Goal: Task Accomplishment & Management: Manage account settings

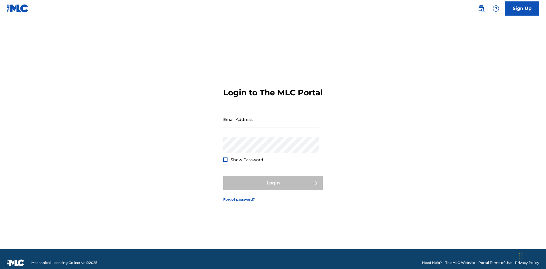
scroll to position [7, 0]
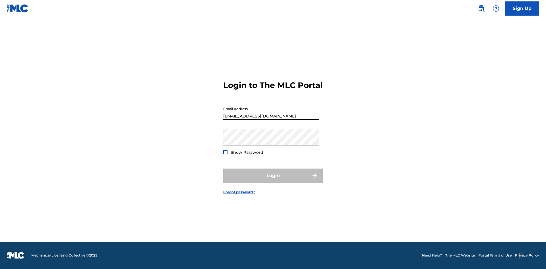
type input "Duke.McTesterson@gmail.com"
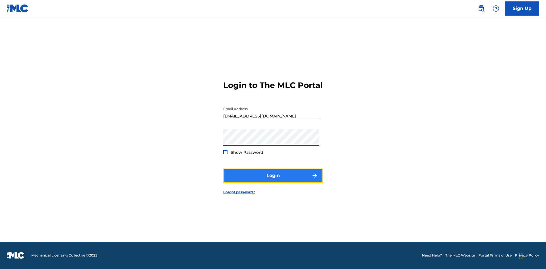
click at [273, 181] on button "Login" at bounding box center [272, 176] width 99 height 14
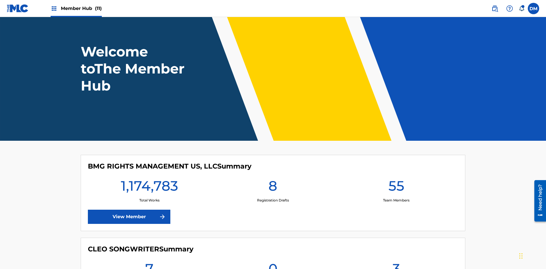
click at [81, 8] on span "Member Hub (11)" at bounding box center [81, 8] width 41 height 7
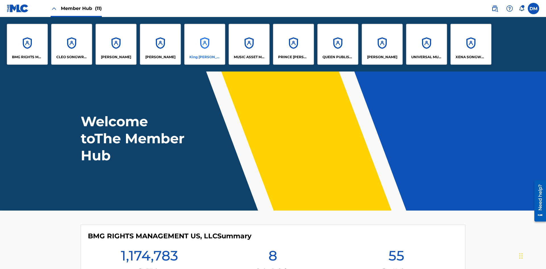
click at [204, 57] on p "King [PERSON_NAME]" at bounding box center [204, 57] width 31 height 5
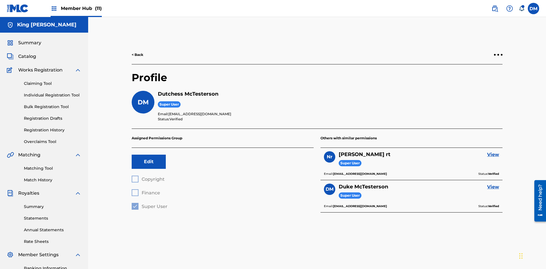
scroll to position [83, 0]
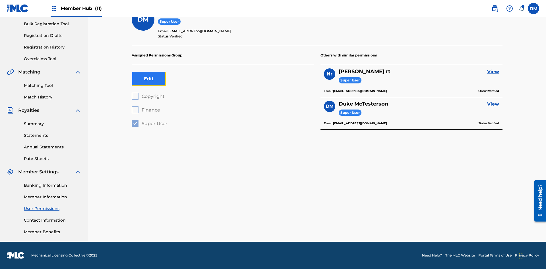
click at [149, 79] on button "Edit" at bounding box center [149, 79] width 34 height 14
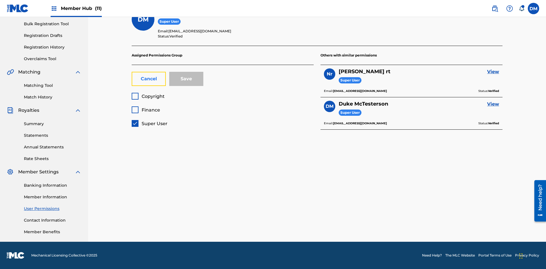
click at [149, 79] on button "Cancel" at bounding box center [149, 79] width 34 height 14
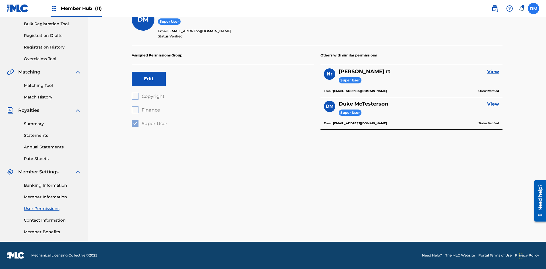
click at [533, 8] on label at bounding box center [533, 8] width 11 height 11
click at [533, 9] on input "DM Duke McTesterson duke.mctesterson@gmail.com Notification Preferences Profile…" at bounding box center [533, 9] width 0 height 0
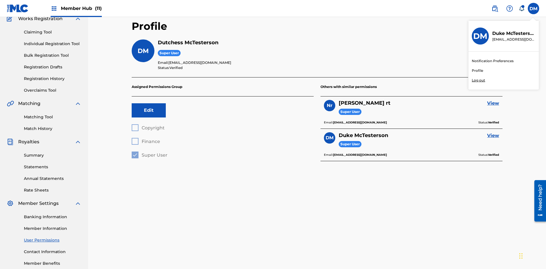
click at [478, 80] on p "Log out" at bounding box center [478, 80] width 13 height 5
click at [533, 9] on input "DM Duke McTesterson duke.mctesterson@gmail.com Notification Preferences Profile…" at bounding box center [533, 9] width 0 height 0
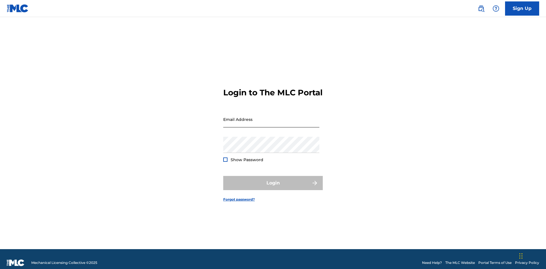
click at [271, 117] on input "Email Address" at bounding box center [271, 119] width 96 height 16
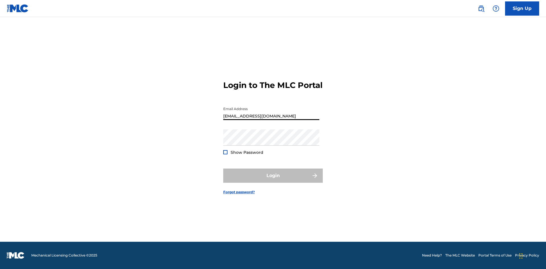
type input "Dutchess.McTesterson@gmail.com"
click at [273, 181] on button "Login" at bounding box center [272, 176] width 99 height 14
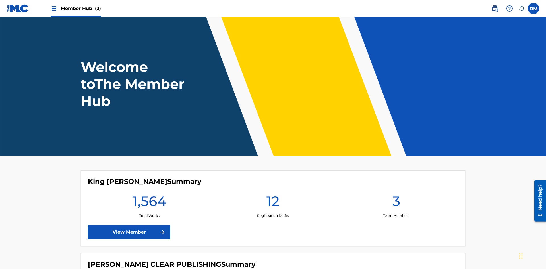
click at [80, 8] on span "Member Hub (2)" at bounding box center [81, 8] width 40 height 7
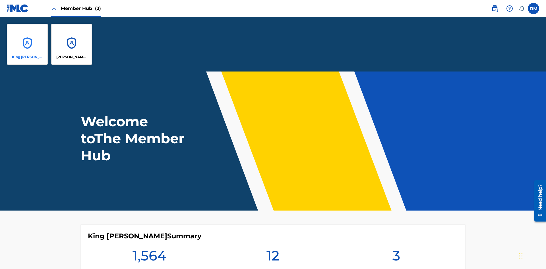
click at [27, 57] on p "King [PERSON_NAME]" at bounding box center [27, 57] width 31 height 5
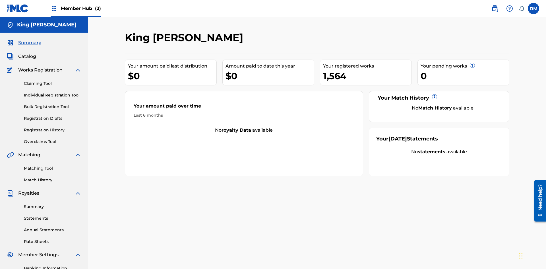
click at [29, 40] on span "Summary" at bounding box center [29, 43] width 23 height 7
click at [53, 166] on link "Matching Tool" at bounding box center [52, 169] width 57 height 6
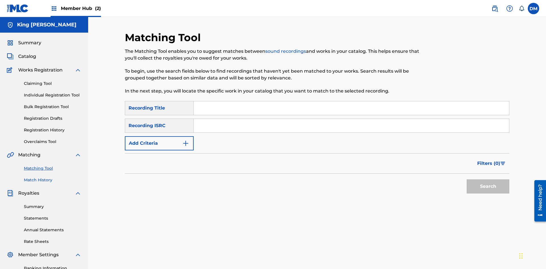
click at [53, 177] on link "Match History" at bounding box center [52, 180] width 57 height 6
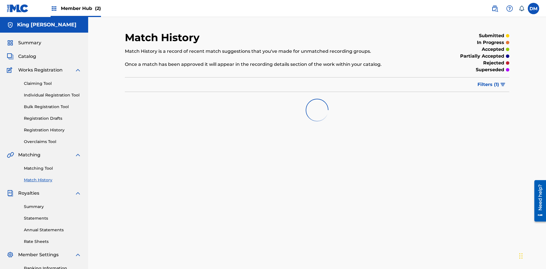
scroll to position [83, 0]
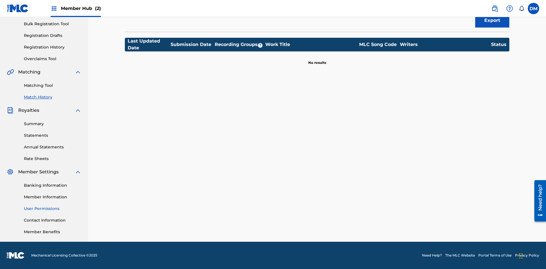
click at [53, 209] on link "User Permissions" at bounding box center [52, 209] width 57 height 6
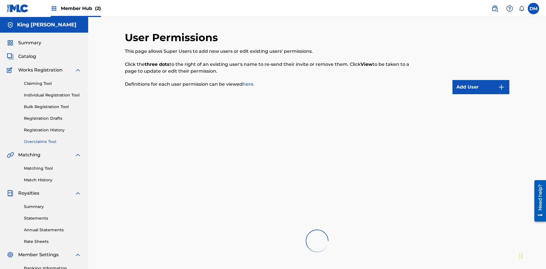
click at [53, 139] on link "Overclaims Tool" at bounding box center [52, 142] width 57 height 6
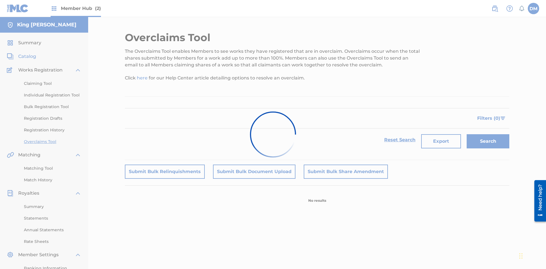
click at [27, 53] on span "Catalog" at bounding box center [27, 56] width 18 height 7
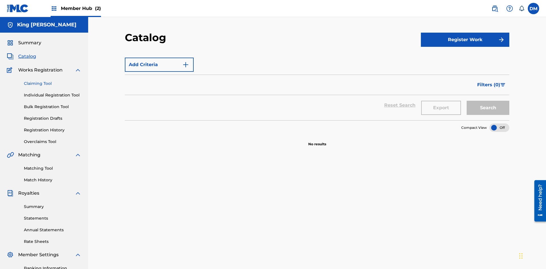
click at [53, 81] on link "Claiming Tool" at bounding box center [52, 84] width 57 height 6
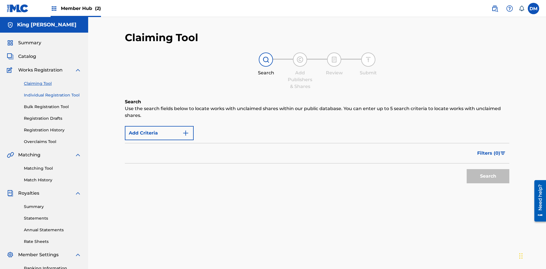
click at [53, 92] on link "Individual Registration Tool" at bounding box center [52, 95] width 57 height 6
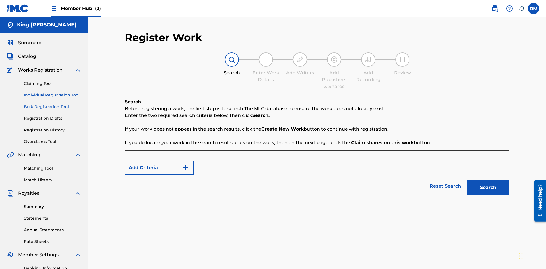
click at [53, 104] on link "Bulk Registration Tool" at bounding box center [52, 107] width 57 height 6
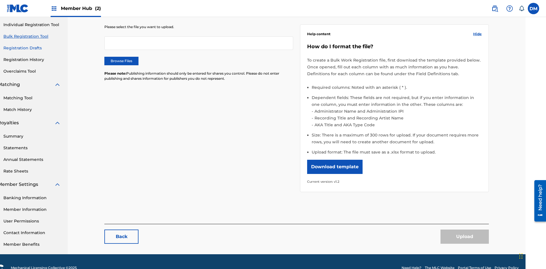
click at [29, 45] on link "Registration Drafts" at bounding box center [31, 48] width 57 height 6
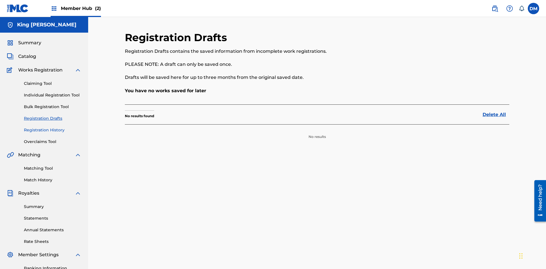
click at [53, 127] on link "Registration History" at bounding box center [52, 130] width 57 height 6
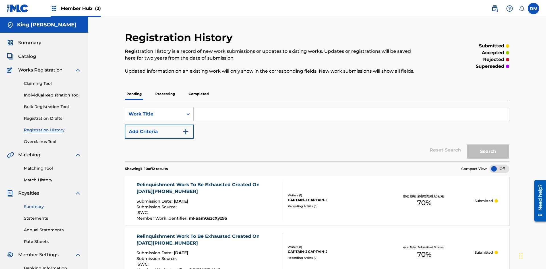
click at [53, 204] on link "Summary" at bounding box center [52, 207] width 57 height 6
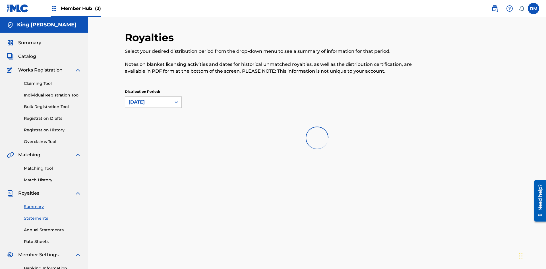
click at [53, 216] on link "Statements" at bounding box center [52, 219] width 57 height 6
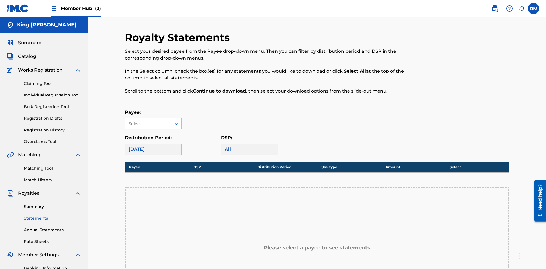
scroll to position [127, 0]
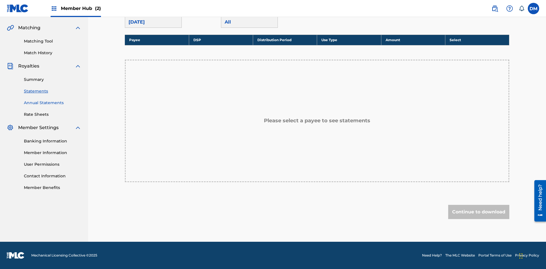
click at [53, 103] on link "Annual Statements" at bounding box center [52, 103] width 57 height 6
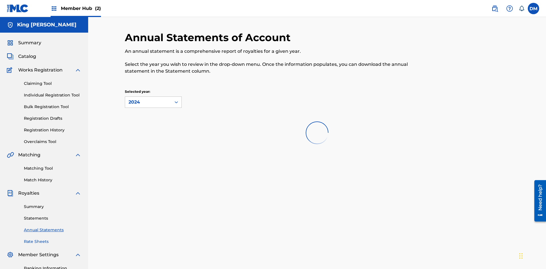
click at [53, 239] on link "Rate Sheets" at bounding box center [52, 242] width 57 height 6
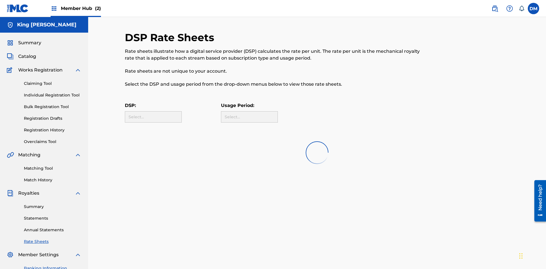
click at [53, 266] on link "Banking Information" at bounding box center [52, 269] width 57 height 6
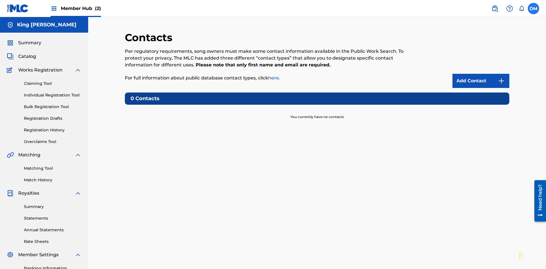
click at [533, 8] on label at bounding box center [533, 8] width 11 height 11
click at [533, 9] on input "DM Dutchess McTesterson dutchess.mctesterson@gmail.com Notification Preferences…" at bounding box center [533, 9] width 0 height 0
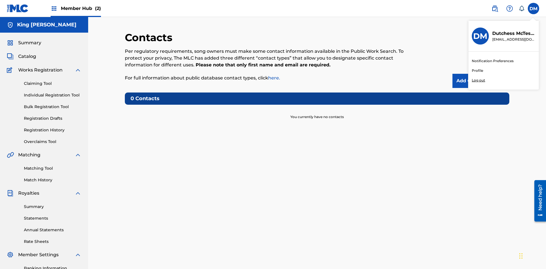
click at [478, 80] on p "Log out" at bounding box center [478, 80] width 13 height 5
click at [533, 9] on input "DM Dutchess McTesterson dutchess.mctesterson@gmail.com Notification Preferences…" at bounding box center [533, 9] width 0 height 0
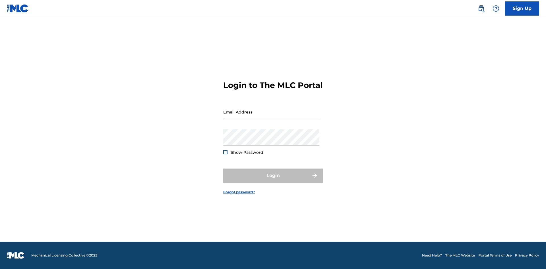
click at [271, 117] on input "Email Address" at bounding box center [271, 112] width 96 height 16
type input "Duke.McTesterson@gmail.com"
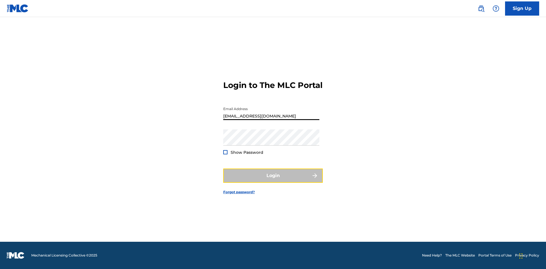
click at [273, 181] on button "Login" at bounding box center [272, 176] width 99 height 14
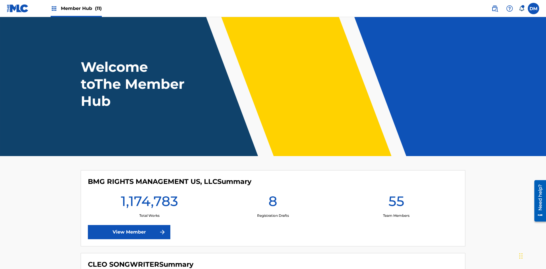
click at [81, 8] on span "Member Hub (11)" at bounding box center [81, 8] width 41 height 7
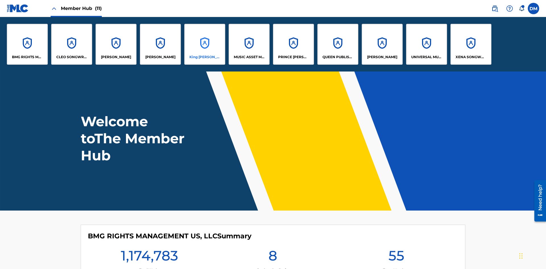
click at [204, 57] on p "King [PERSON_NAME]" at bounding box center [204, 57] width 31 height 5
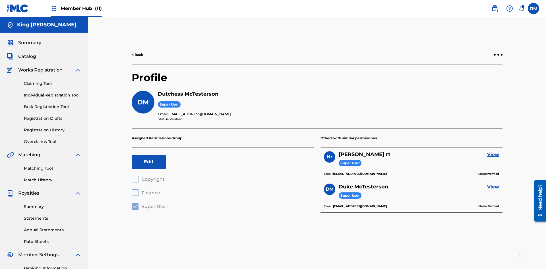
scroll to position [83, 0]
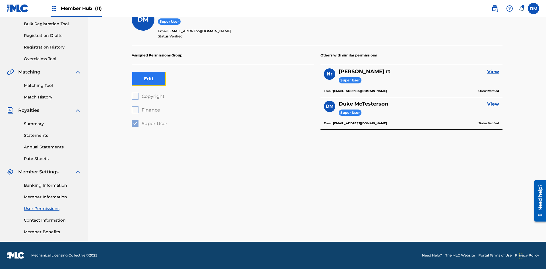
click at [149, 79] on button "Edit" at bounding box center [149, 79] width 34 height 14
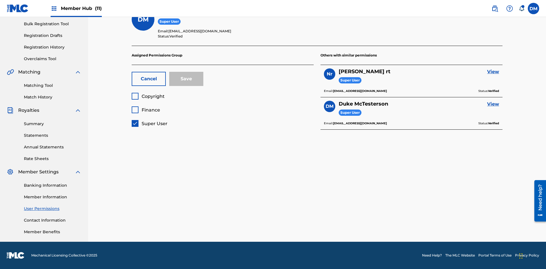
click at [149, 124] on span "Super User" at bounding box center [155, 123] width 26 height 5
click at [146, 110] on span "Finance" at bounding box center [151, 109] width 18 height 5
click at [186, 79] on button "Save" at bounding box center [186, 79] width 34 height 14
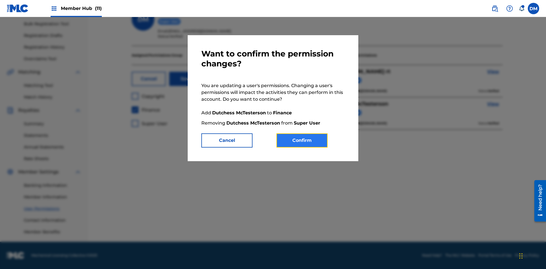
click at [302, 141] on button "Confirm" at bounding box center [301, 141] width 51 height 14
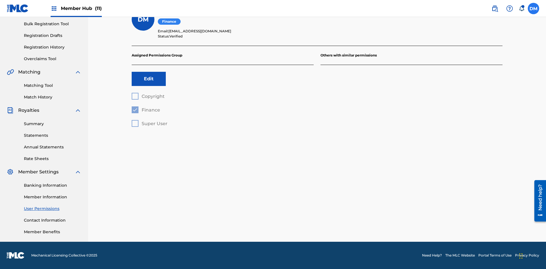
click at [533, 8] on label at bounding box center [533, 8] width 11 height 11
click at [533, 9] on input "DM Duke McTesterson duke.mctesterson@gmail.com Notification Preferences Profile…" at bounding box center [533, 9] width 0 height 0
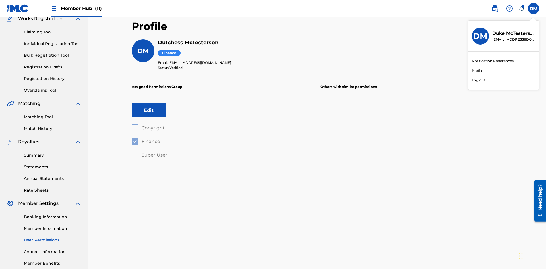
click at [478, 80] on p "Log out" at bounding box center [478, 80] width 13 height 5
click at [533, 9] on input "DM Duke McTesterson duke.mctesterson@gmail.com Notification Preferences Profile…" at bounding box center [533, 9] width 0 height 0
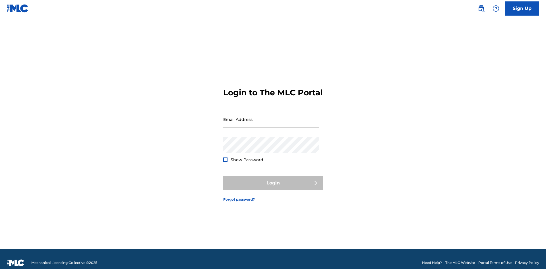
click at [271, 117] on input "Email Address" at bounding box center [271, 119] width 96 height 16
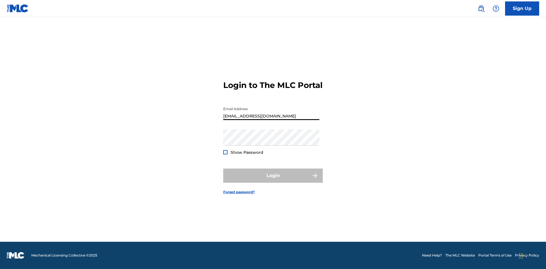
type input "[EMAIL_ADDRESS][DOMAIN_NAME]"
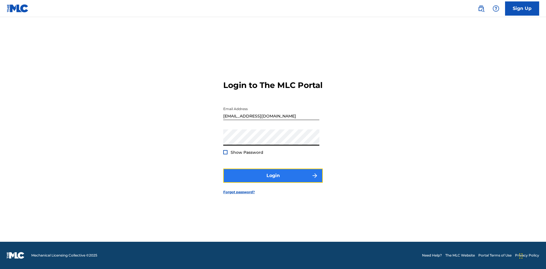
click at [273, 181] on button "Login" at bounding box center [272, 176] width 99 height 14
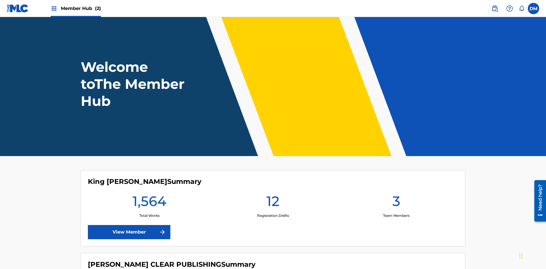
click at [80, 8] on span "Member Hub (2)" at bounding box center [81, 8] width 40 height 7
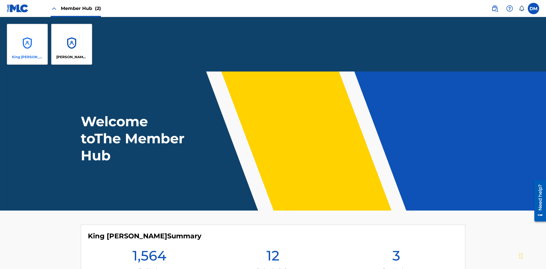
click at [27, 57] on p "King [PERSON_NAME]" at bounding box center [27, 57] width 31 height 5
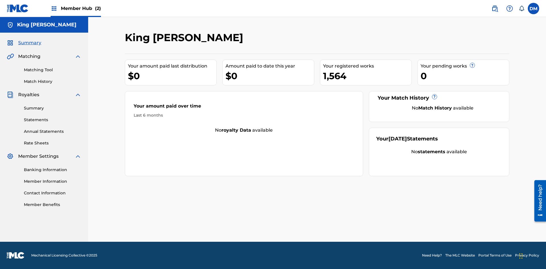
click at [29, 43] on span "Summary" at bounding box center [29, 43] width 23 height 7
click at [53, 70] on link "Matching Tool" at bounding box center [52, 70] width 57 height 6
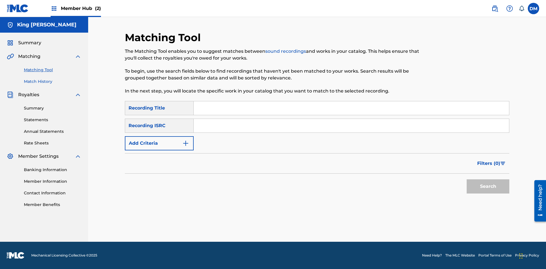
click at [53, 82] on link "Match History" at bounding box center [52, 82] width 57 height 6
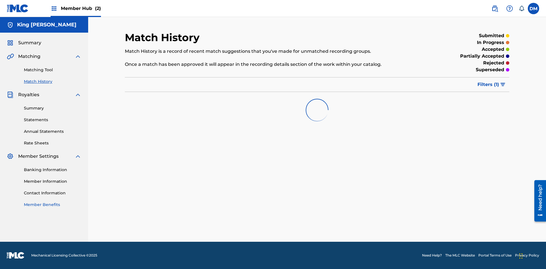
click at [53, 205] on link "Member Benefits" at bounding box center [52, 205] width 57 height 6
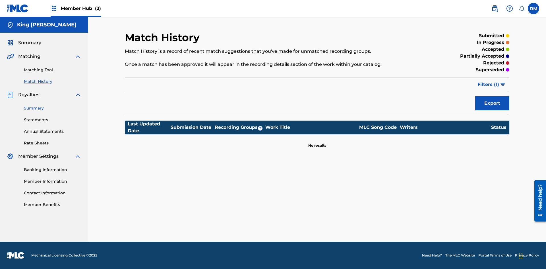
click at [53, 108] on link "Summary" at bounding box center [52, 108] width 57 height 6
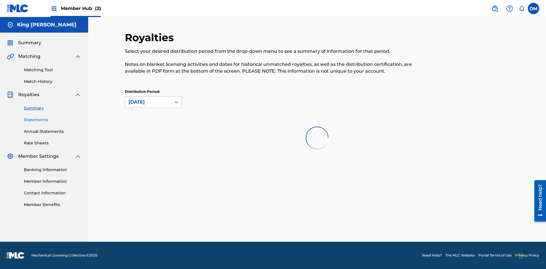
click at [53, 120] on link "Statements" at bounding box center [52, 120] width 57 height 6
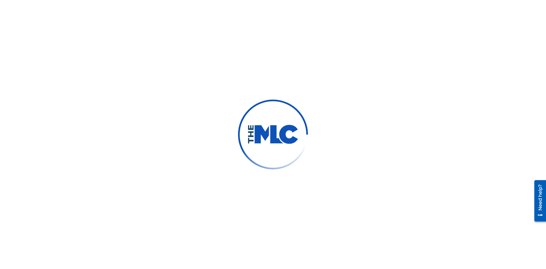
scroll to position [95, 0]
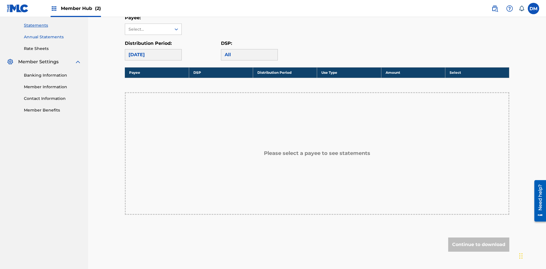
click at [53, 37] on link "Annual Statements" at bounding box center [52, 37] width 57 height 6
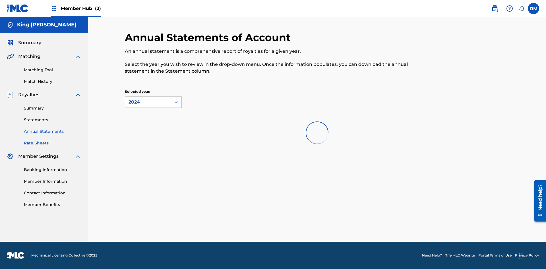
click at [53, 143] on link "Rate Sheets" at bounding box center [52, 143] width 57 height 6
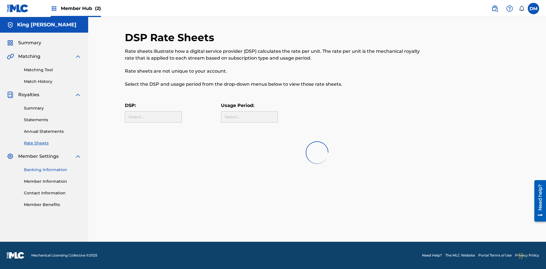
click at [53, 170] on link "Banking Information" at bounding box center [52, 170] width 57 height 6
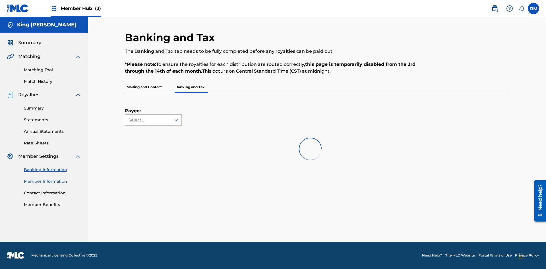
click at [53, 182] on link "Member Information" at bounding box center [52, 182] width 57 height 6
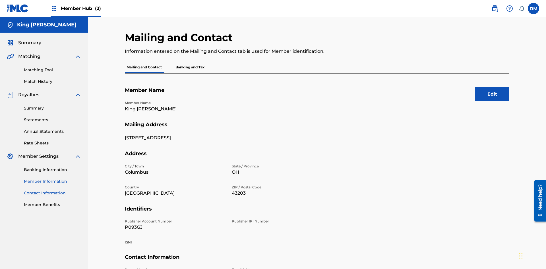
click at [53, 190] on link "Contact Information" at bounding box center [52, 193] width 57 height 6
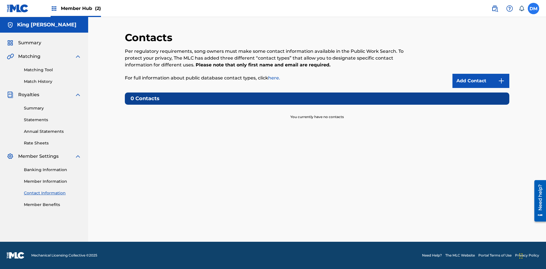
click at [533, 8] on label at bounding box center [533, 8] width 11 height 11
click at [533, 9] on input "[PERSON_NAME] [PERSON_NAME] [EMAIL_ADDRESS][DOMAIN_NAME] Notification Preferenc…" at bounding box center [533, 9] width 0 height 0
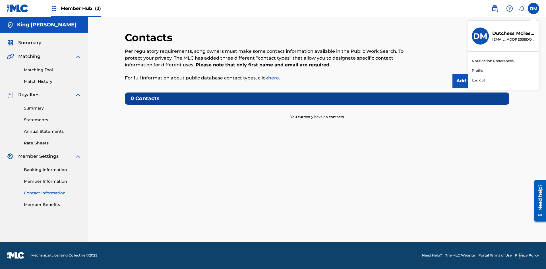
click at [478, 80] on p "Log out" at bounding box center [478, 80] width 13 height 5
click at [533, 9] on input "[PERSON_NAME] [PERSON_NAME] [EMAIL_ADDRESS][DOMAIN_NAME] Notification Preferenc…" at bounding box center [533, 9] width 0 height 0
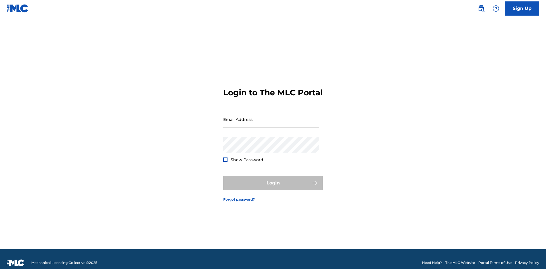
click at [271, 117] on input "Email Address" at bounding box center [271, 119] width 96 height 16
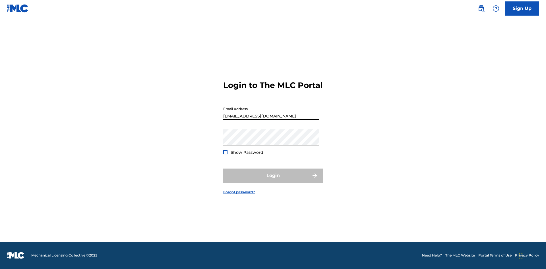
type input "[EMAIL_ADDRESS][DOMAIN_NAME]"
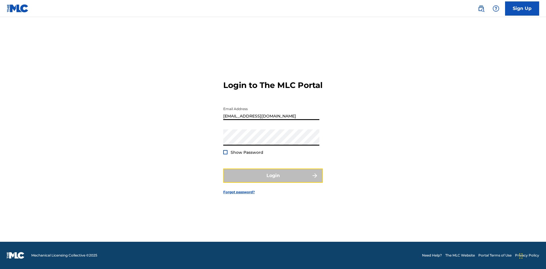
click at [273, 181] on button "Login" at bounding box center [272, 176] width 99 height 14
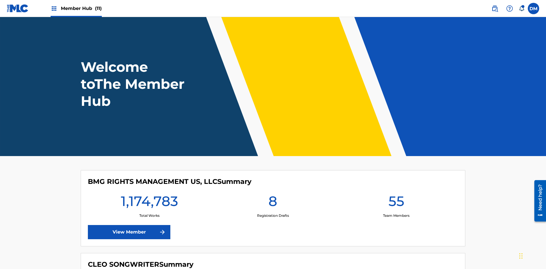
scroll to position [24, 0]
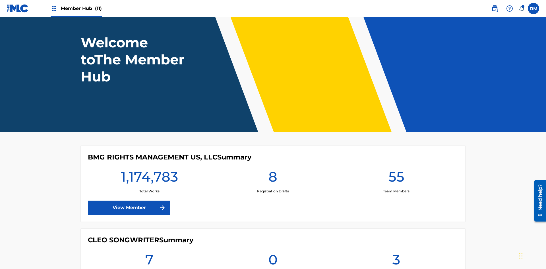
click at [81, 8] on span "Member Hub (11)" at bounding box center [81, 8] width 41 height 7
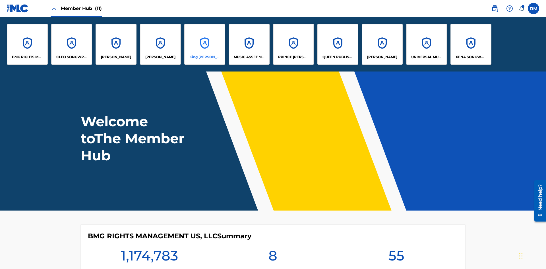
click at [204, 57] on p "King [PERSON_NAME]" at bounding box center [204, 57] width 31 height 5
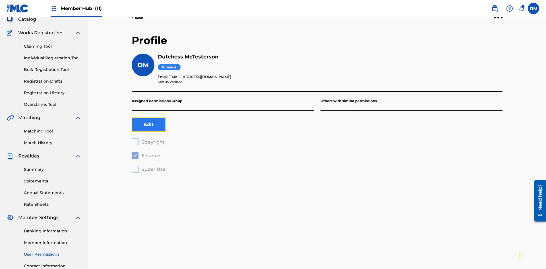
click at [149, 118] on button "Edit" at bounding box center [149, 125] width 34 height 14
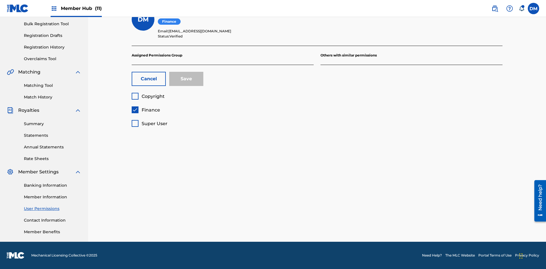
click at [146, 110] on span "Finance" at bounding box center [151, 109] width 18 height 5
click at [148, 96] on span "Copyright" at bounding box center [153, 96] width 23 height 5
click at [186, 79] on button "Save" at bounding box center [186, 79] width 34 height 14
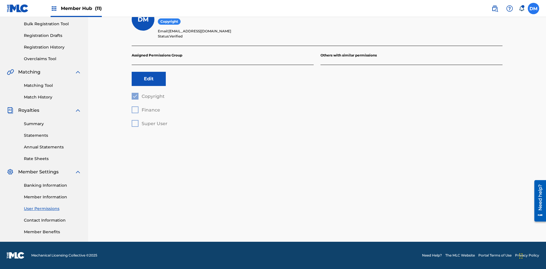
click at [533, 8] on label at bounding box center [533, 8] width 11 height 11
click at [533, 9] on input "[PERSON_NAME] [PERSON_NAME] [PERSON_NAME][EMAIL_ADDRESS][DOMAIN_NAME] Notificat…" at bounding box center [533, 9] width 0 height 0
click at [478, 80] on p "Log out" at bounding box center [478, 80] width 13 height 5
click at [533, 9] on input "[PERSON_NAME] [PERSON_NAME] [PERSON_NAME][EMAIL_ADDRESS][DOMAIN_NAME] Notificat…" at bounding box center [533, 9] width 0 height 0
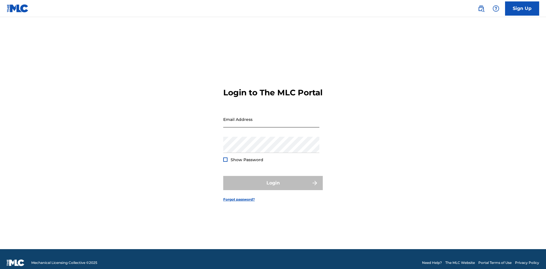
click at [271, 117] on input "Email Address" at bounding box center [271, 119] width 96 height 16
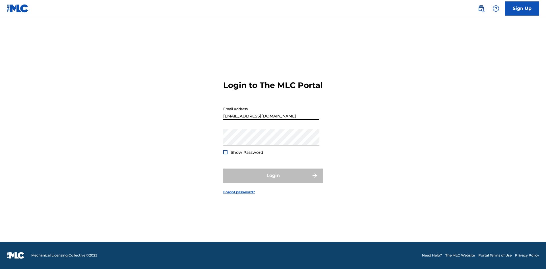
type input "[EMAIL_ADDRESS][DOMAIN_NAME]"
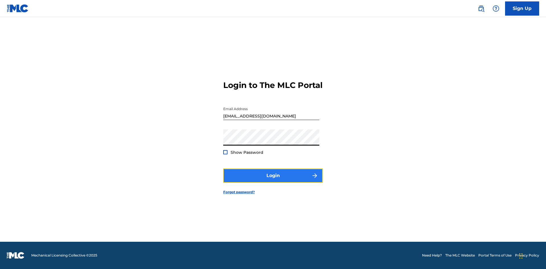
click at [273, 181] on button "Login" at bounding box center [272, 176] width 99 height 14
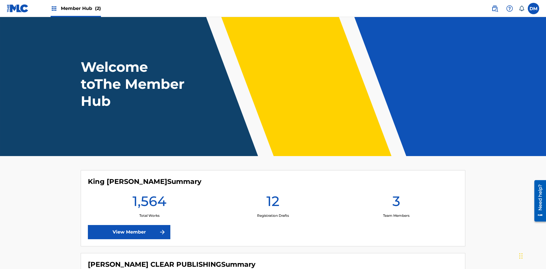
click at [80, 8] on span "Member Hub (2)" at bounding box center [81, 8] width 40 height 7
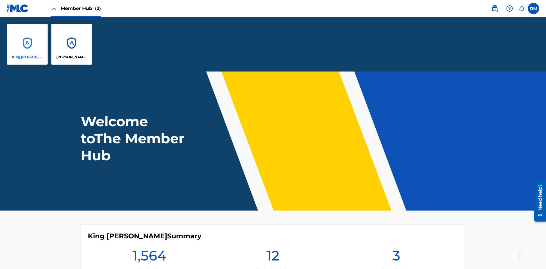
click at [27, 57] on p "King [PERSON_NAME]" at bounding box center [27, 57] width 31 height 5
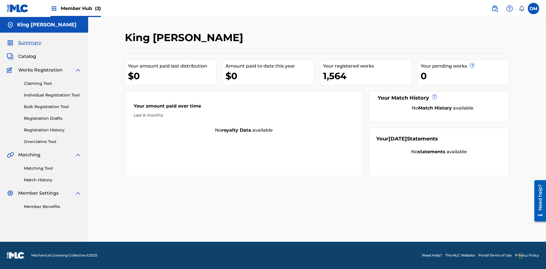
click at [29, 43] on span "Summary" at bounding box center [29, 43] width 23 height 7
click at [53, 169] on link "Matching Tool" at bounding box center [52, 169] width 57 height 6
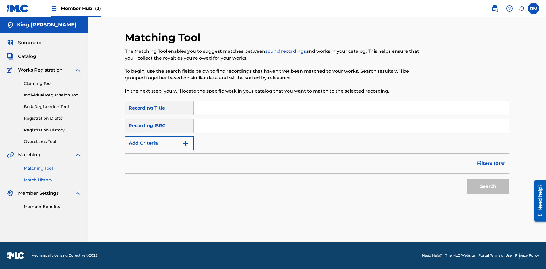
click at [53, 180] on link "Match History" at bounding box center [52, 180] width 57 height 6
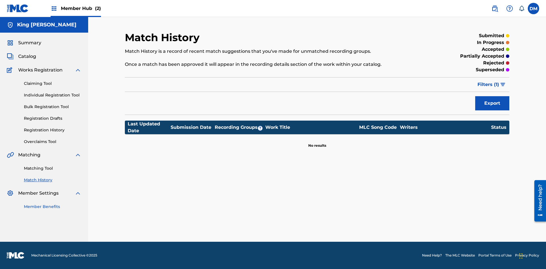
click at [53, 207] on link "Member Benefits" at bounding box center [52, 207] width 57 height 6
click at [53, 142] on link "Overclaims Tool" at bounding box center [52, 142] width 57 height 6
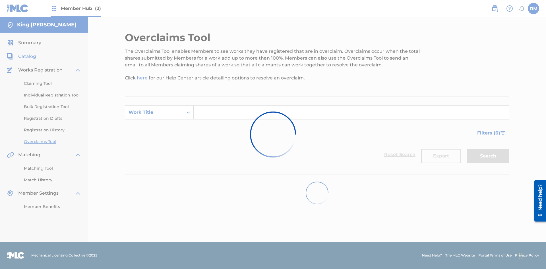
click at [27, 57] on span "Catalog" at bounding box center [27, 56] width 18 height 7
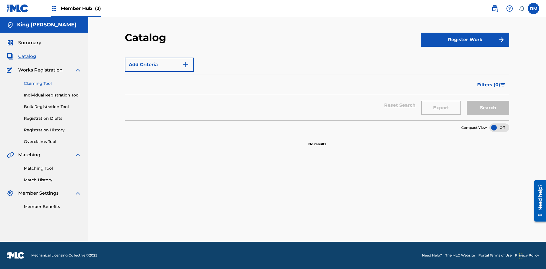
click at [53, 84] on link "Claiming Tool" at bounding box center [52, 84] width 57 height 6
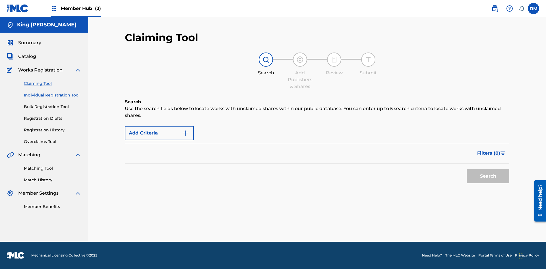
click at [53, 92] on link "Individual Registration Tool" at bounding box center [52, 95] width 57 height 6
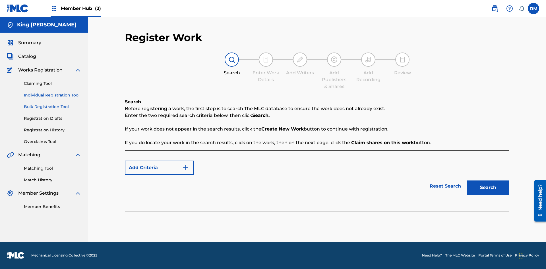
click at [53, 104] on link "Bulk Registration Tool" at bounding box center [52, 107] width 57 height 6
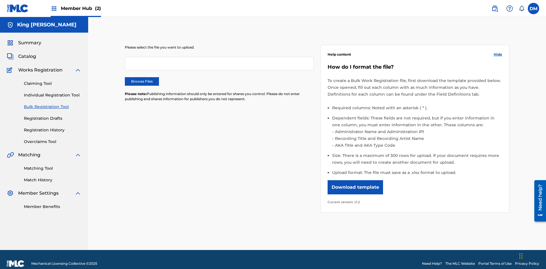
scroll to position [0, 125]
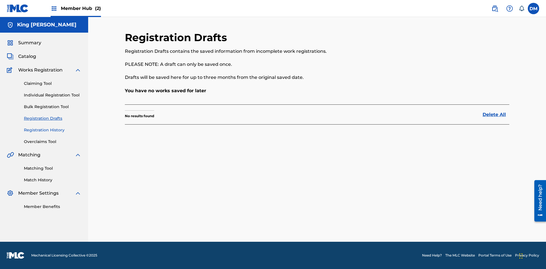
click at [53, 130] on link "Registration History" at bounding box center [52, 130] width 57 height 6
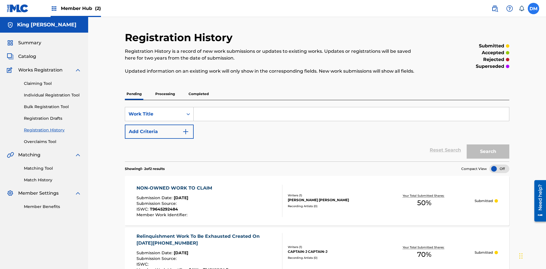
click at [533, 8] on label at bounding box center [533, 8] width 11 height 11
click at [533, 9] on input "DM Dutchess McTesterson dutchess.mctesterson@gmail.com Notification Preferences…" at bounding box center [533, 9] width 0 height 0
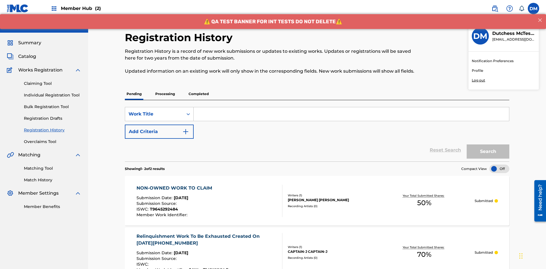
click at [478, 80] on p "Log out" at bounding box center [478, 80] width 13 height 5
click at [533, 9] on input "DM Dutchess McTesterson dutchess.mctesterson@gmail.com Notification Preferences…" at bounding box center [533, 9] width 0 height 0
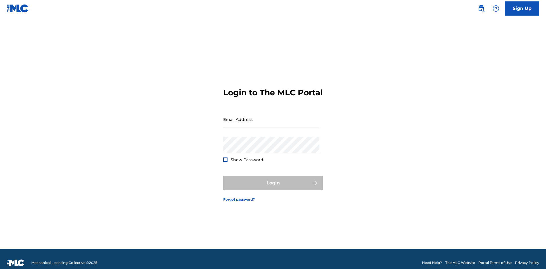
scroll to position [7, 0]
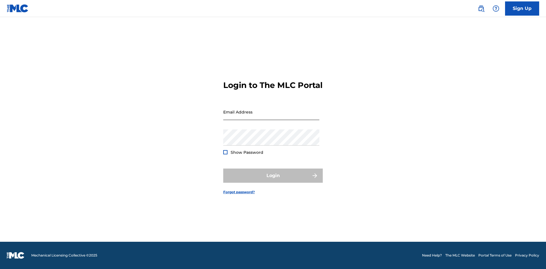
click at [271, 117] on input "Email Address" at bounding box center [271, 112] width 96 height 16
type input "[EMAIL_ADDRESS][DOMAIN_NAME]"
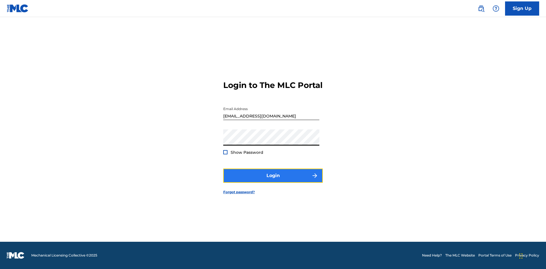
click at [273, 181] on button "Login" at bounding box center [272, 176] width 99 height 14
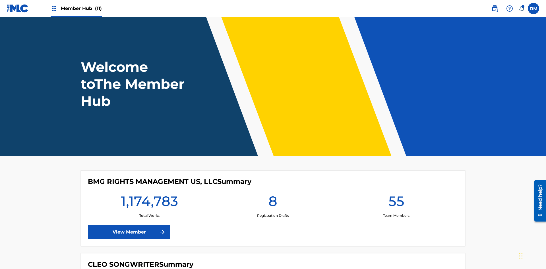
click at [81, 8] on span "Member Hub (11)" at bounding box center [81, 8] width 41 height 7
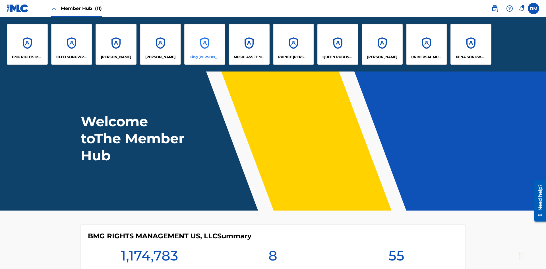
click at [204, 57] on p "King [PERSON_NAME]" at bounding box center [204, 57] width 31 height 5
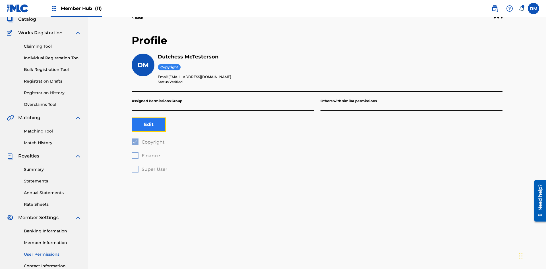
click at [149, 118] on button "Edit" at bounding box center [149, 125] width 34 height 14
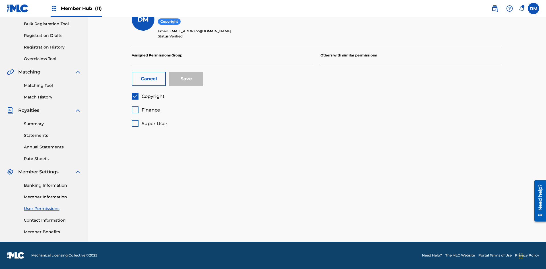
click at [146, 110] on span "Finance" at bounding box center [151, 109] width 18 height 5
click at [186, 79] on button "Save" at bounding box center [186, 79] width 34 height 14
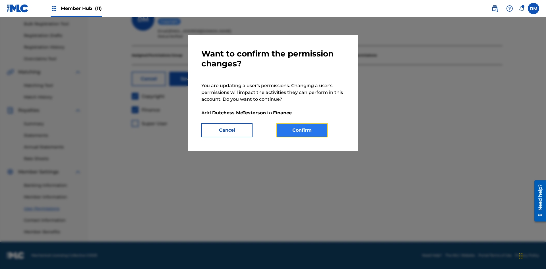
click at [302, 130] on button "Confirm" at bounding box center [301, 130] width 51 height 14
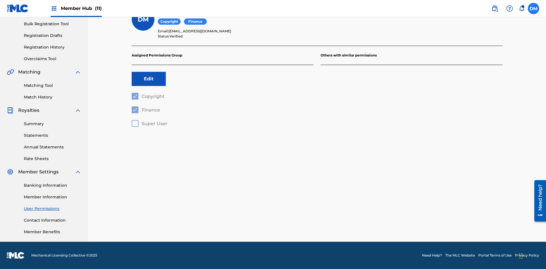
click at [533, 8] on label at bounding box center [533, 8] width 11 height 11
click at [533, 9] on input "DM Duke McTesterson duke.mctesterson@gmail.com Notification Preferences Profile…" at bounding box center [533, 9] width 0 height 0
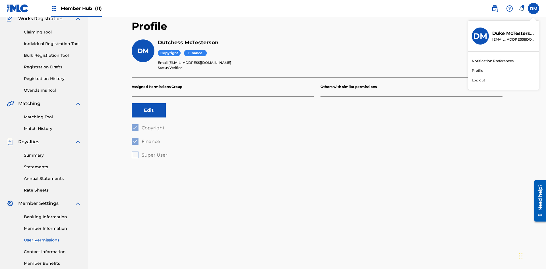
click at [478, 80] on p "Log out" at bounding box center [478, 80] width 13 height 5
click at [533, 9] on input "DM Duke McTesterson duke.mctesterson@gmail.com Notification Preferences Profile…" at bounding box center [533, 9] width 0 height 0
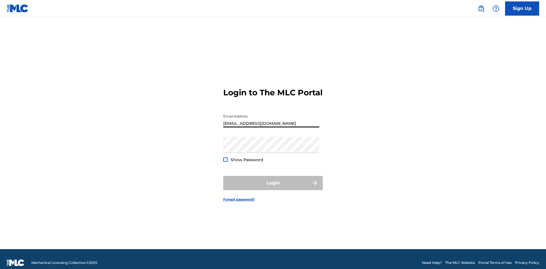
scroll to position [7, 0]
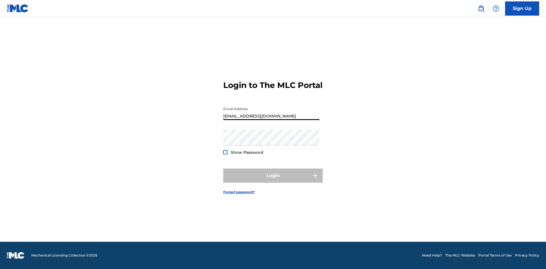
type input "[EMAIL_ADDRESS][DOMAIN_NAME]"
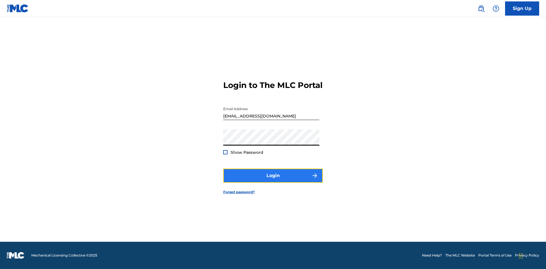
click at [273, 181] on button "Login" at bounding box center [272, 176] width 99 height 14
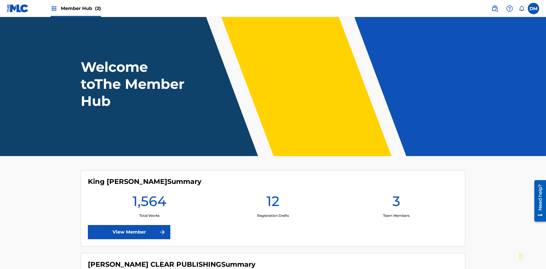
click at [80, 8] on span "Member Hub (2)" at bounding box center [81, 8] width 40 height 7
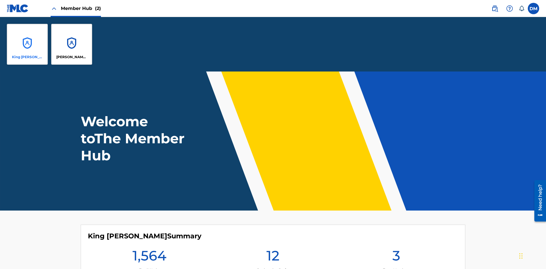
click at [27, 57] on p "King [PERSON_NAME]" at bounding box center [27, 57] width 31 height 5
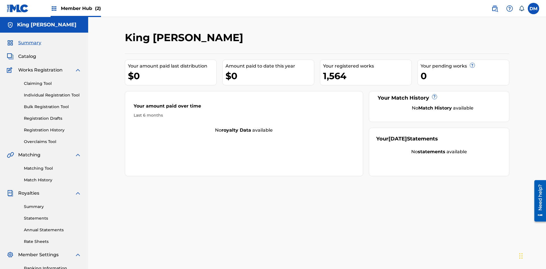
click at [29, 40] on span "Summary" at bounding box center [29, 43] width 23 height 7
click at [53, 166] on link "Matching Tool" at bounding box center [52, 169] width 57 height 6
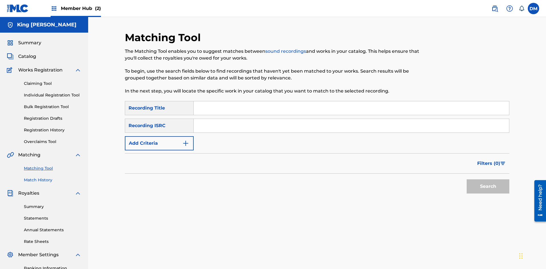
click at [53, 177] on link "Match History" at bounding box center [52, 180] width 57 height 6
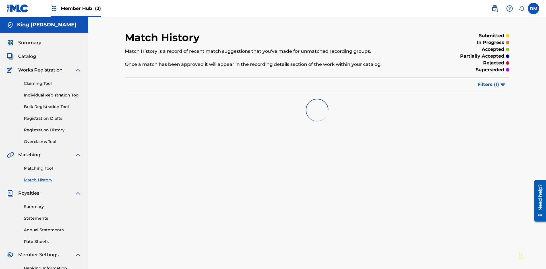
scroll to position [71, 0]
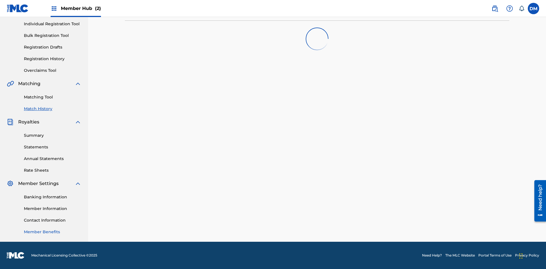
click at [53, 232] on link "Member Benefits" at bounding box center [52, 232] width 57 height 6
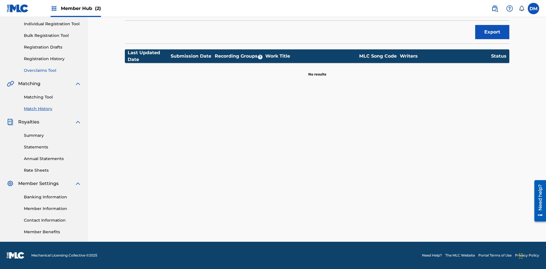
click at [53, 70] on link "Overclaims Tool" at bounding box center [52, 71] width 57 height 6
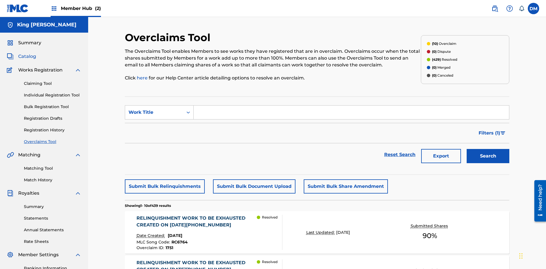
click at [27, 53] on span "Catalog" at bounding box center [27, 56] width 18 height 7
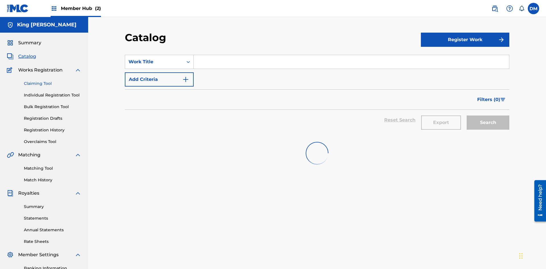
click at [53, 81] on link "Claiming Tool" at bounding box center [52, 84] width 57 height 6
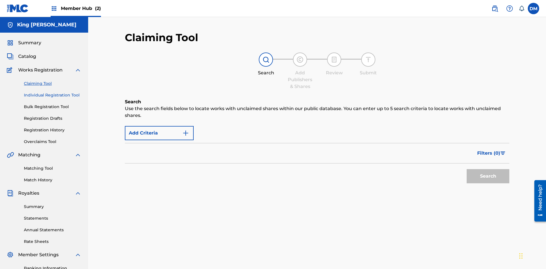
click at [53, 92] on link "Individual Registration Tool" at bounding box center [52, 95] width 57 height 6
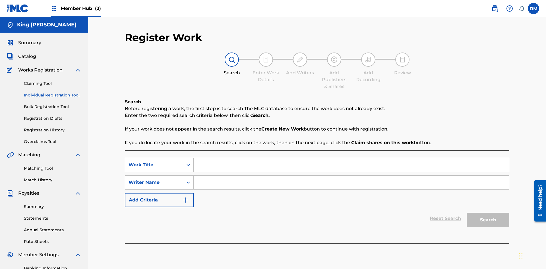
scroll to position [70, 0]
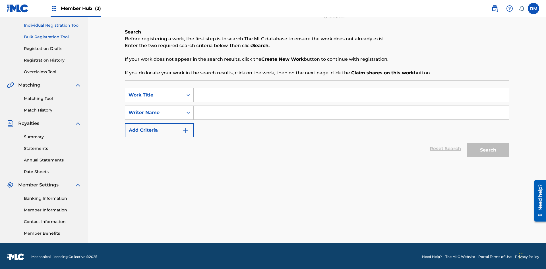
click at [53, 37] on link "Bulk Registration Tool" at bounding box center [52, 37] width 57 height 6
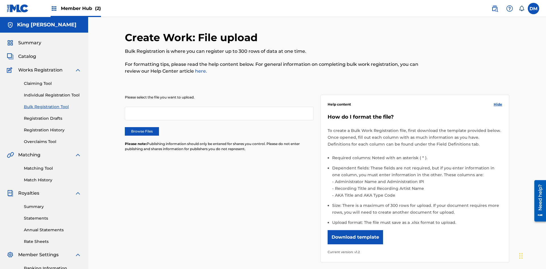
scroll to position [0, 125]
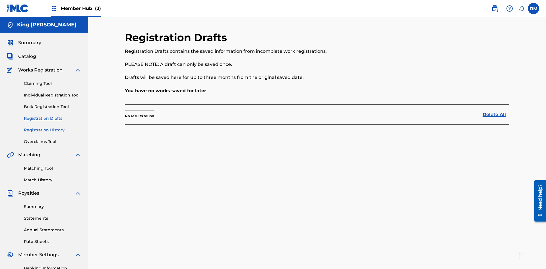
click at [53, 127] on link "Registration History" at bounding box center [52, 130] width 57 height 6
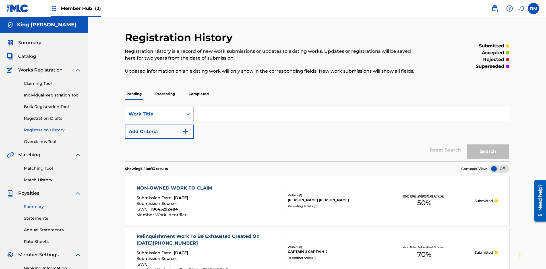
click at [53, 204] on link "Summary" at bounding box center [52, 207] width 57 height 6
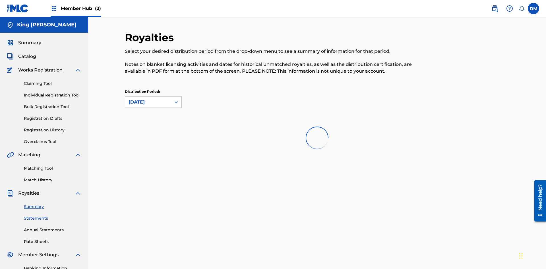
click at [53, 216] on link "Statements" at bounding box center [52, 219] width 57 height 6
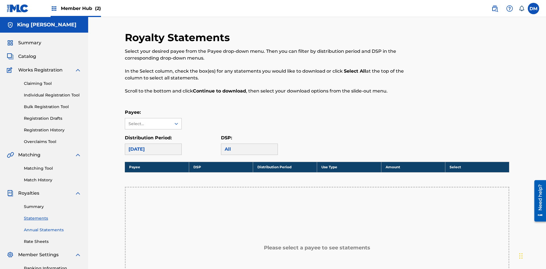
click at [53, 227] on link "Annual Statements" at bounding box center [52, 230] width 57 height 6
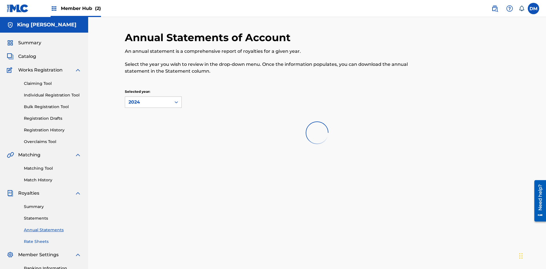
click at [53, 239] on link "Rate Sheets" at bounding box center [52, 242] width 57 height 6
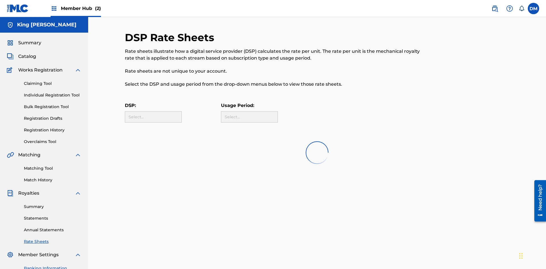
click at [53, 266] on link "Banking Information" at bounding box center [52, 269] width 57 height 6
